Goal: Navigation & Orientation: Go to known website

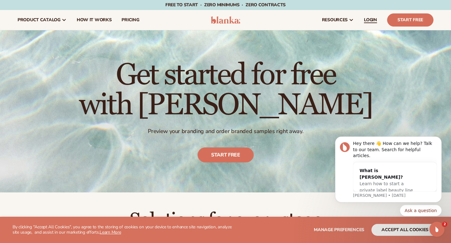
click at [368, 23] on link "LOGIN" at bounding box center [370, 20] width 23 height 20
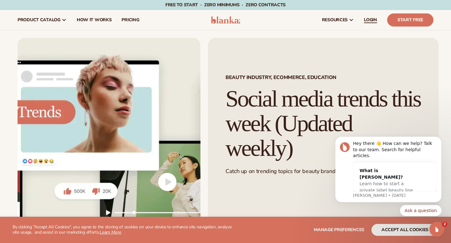
click at [366, 22] on span "LOGIN" at bounding box center [370, 20] width 13 height 5
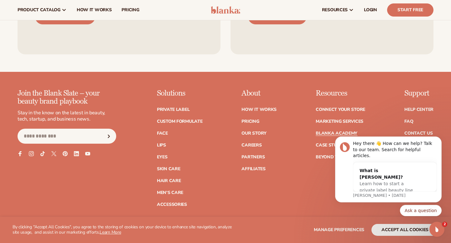
scroll to position [1215, 0]
